Goal: Task Accomplishment & Management: Manage account settings

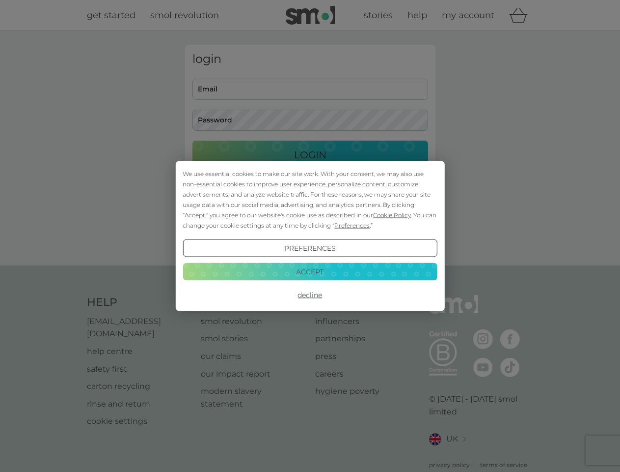
click at [393, 215] on span "Cookie Policy" at bounding box center [392, 214] width 38 height 7
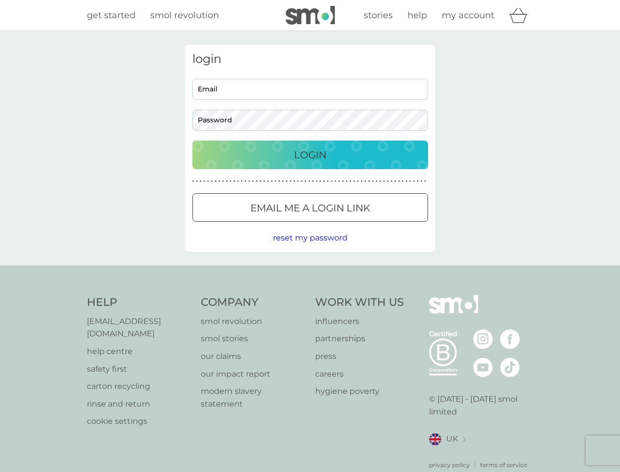
click at [351, 225] on div "login Email Password Login ● ● ● ● ● ● ● ● ● ● ● ● ● ● ● ● ● ● ● ● ● ● ● ● ● ● …" at bounding box center [310, 148] width 251 height 207
click at [310, 248] on div "login Email Password Login ● ● ● ● ● ● ● ● ● ● ● ● ● ● ● ● ● ● ● ● ● ● ● ● ● ● …" at bounding box center [310, 148] width 251 height 207
click at [310, 295] on div "Help [EMAIL_ADDRESS][DOMAIN_NAME] help centre safety first carton recycling rin…" at bounding box center [310, 382] width 447 height 174
click at [310, 271] on div "Help [EMAIL_ADDRESS][DOMAIN_NAME] help centre safety first carton recycling rin…" at bounding box center [310, 381] width 620 height 233
